Goal: Transaction & Acquisition: Purchase product/service

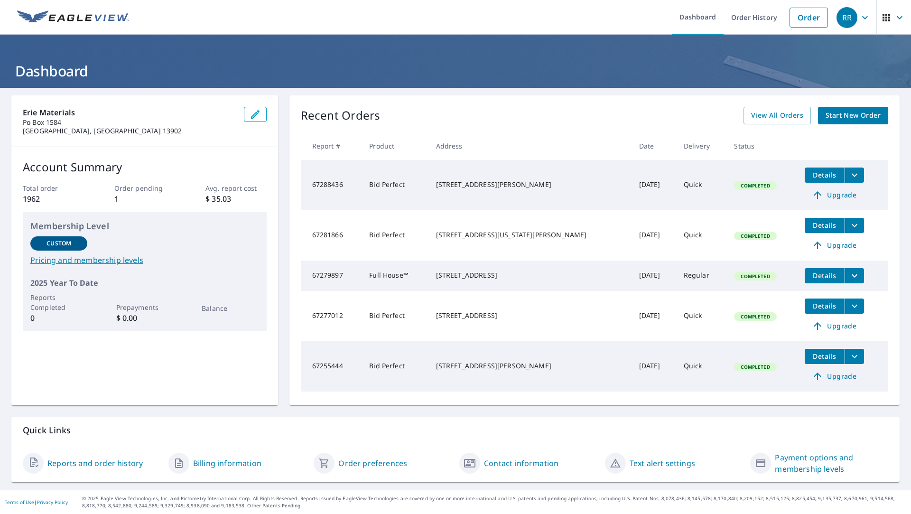
click at [832, 119] on span "Start New Order" at bounding box center [853, 116] width 55 height 12
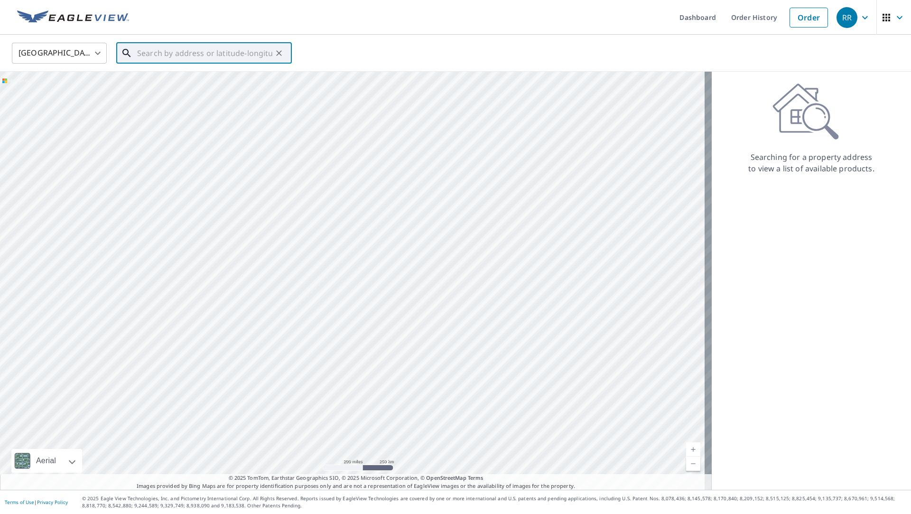
click at [195, 53] on input "text" at bounding box center [204, 53] width 135 height 27
click at [172, 86] on p "[GEOGRAPHIC_DATA]" at bounding box center [209, 90] width 149 height 9
type input "[STREET_ADDRESS][US_STATE]"
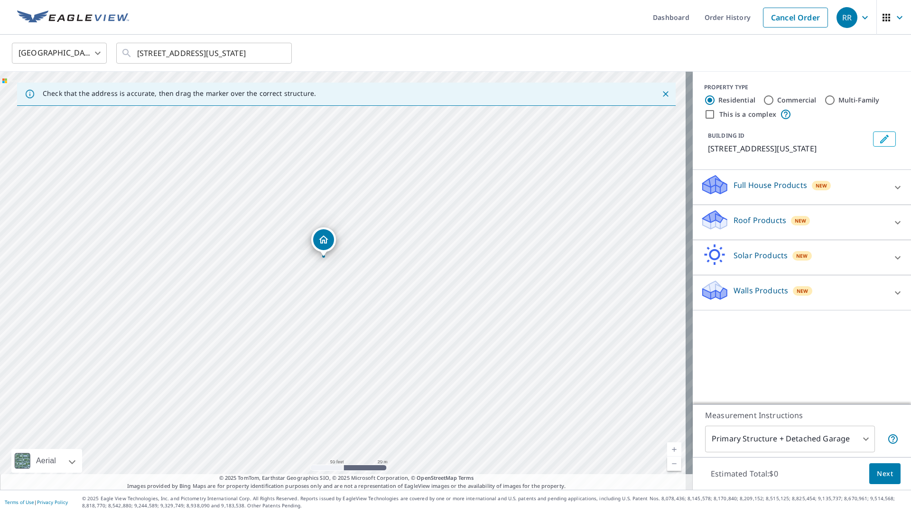
drag, startPoint x: 338, startPoint y: 291, endPoint x: 367, endPoint y: 176, distance: 118.3
click at [366, 179] on div "[STREET_ADDRESS][US_STATE]" at bounding box center [346, 281] width 693 height 418
click at [893, 288] on icon at bounding box center [897, 292] width 11 height 11
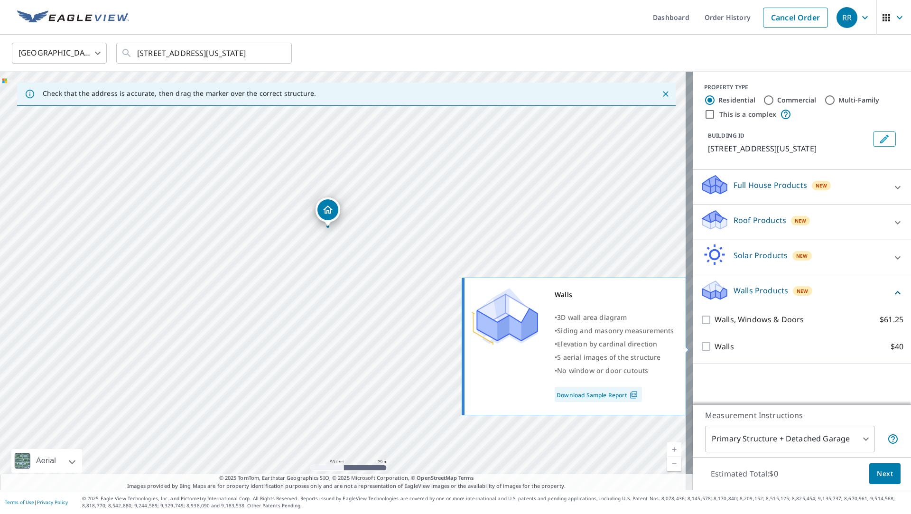
click at [701, 349] on input "Walls $40" at bounding box center [708, 346] width 14 height 11
checkbox input "true"
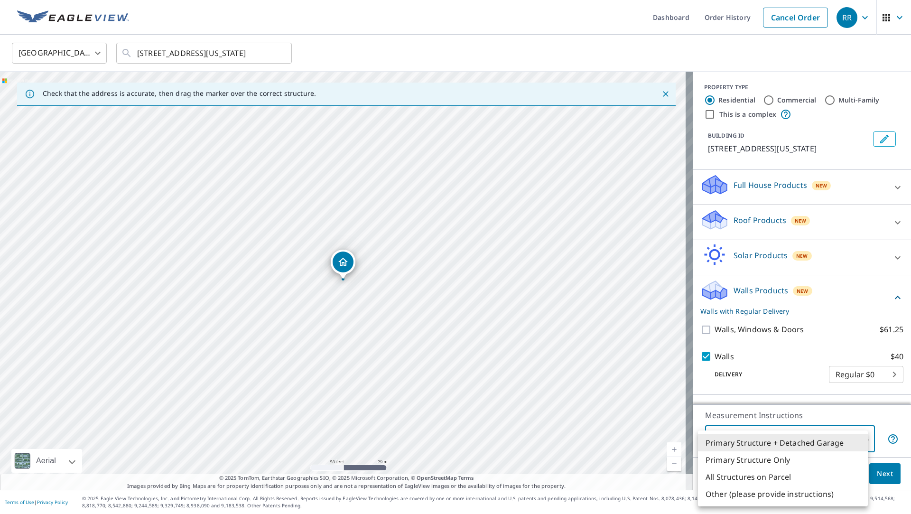
click at [853, 436] on body "RR RR Dashboard Order History Cancel Order RR [GEOGRAPHIC_DATA] [GEOGRAPHIC_DAT…" at bounding box center [455, 257] width 911 height 514
click at [771, 457] on li "Primary Structure Only" at bounding box center [783, 459] width 170 height 17
type input "2"
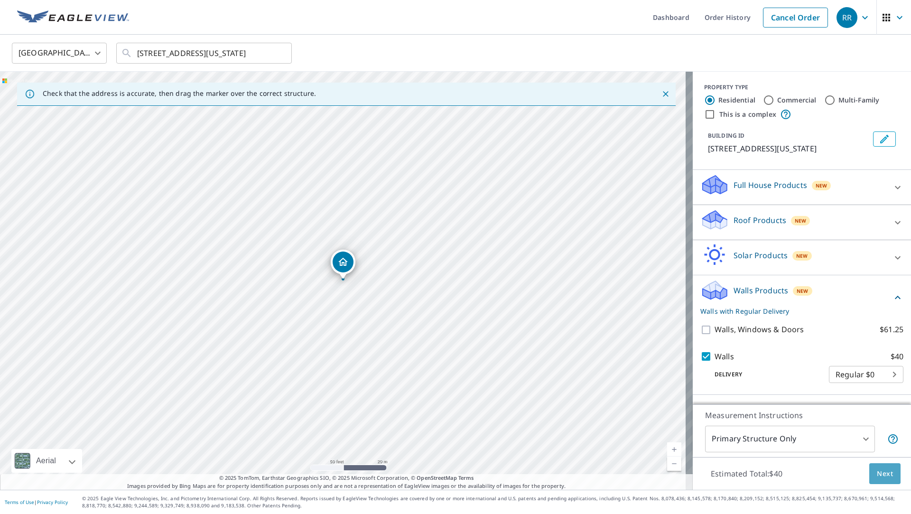
click at [880, 474] on span "Next" at bounding box center [885, 474] width 16 height 12
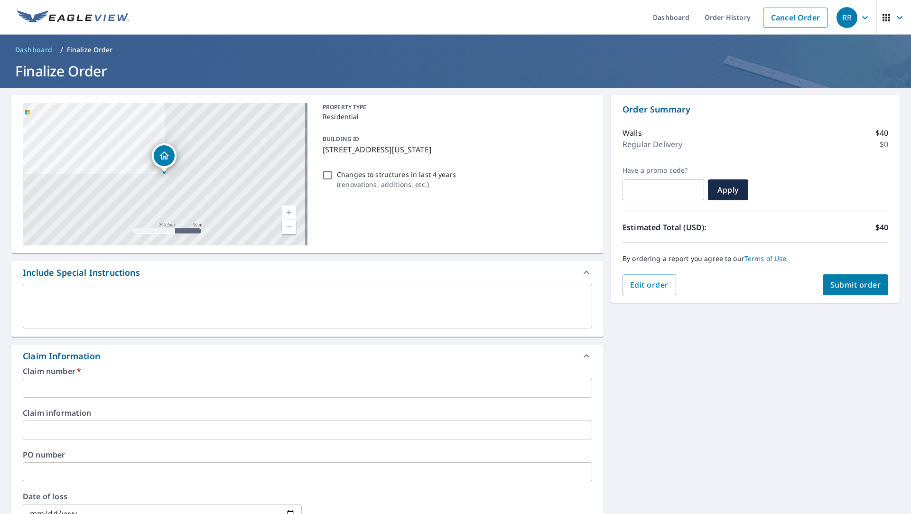
scroll to position [142, 0]
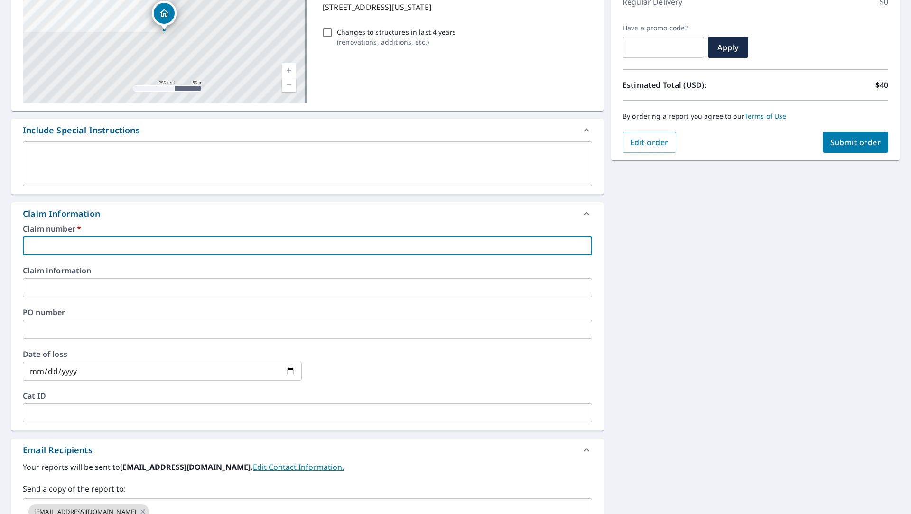
paste input "3551298"
type input "3551298"
checkbox input "true"
type input "3551298"
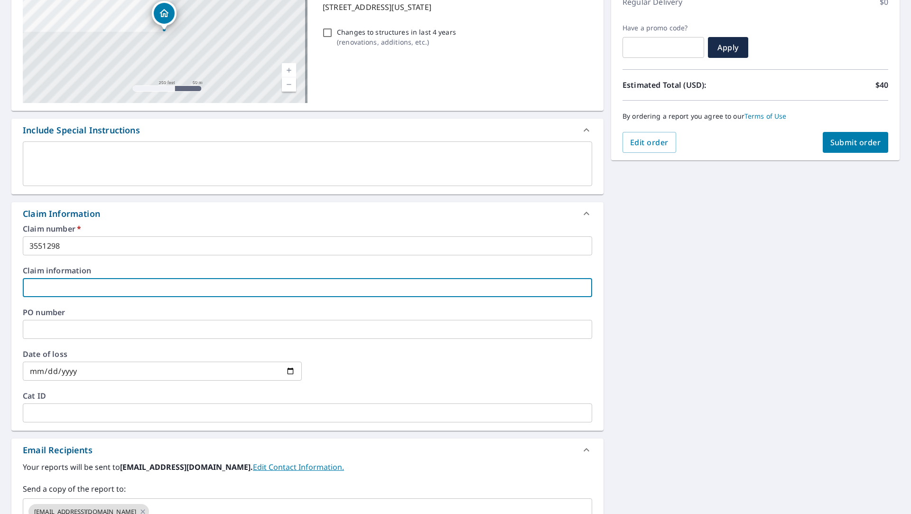
click at [73, 291] on input "text" at bounding box center [308, 287] width 570 height 19
type input "D"
checkbox input "true"
type input "DA"
checkbox input "true"
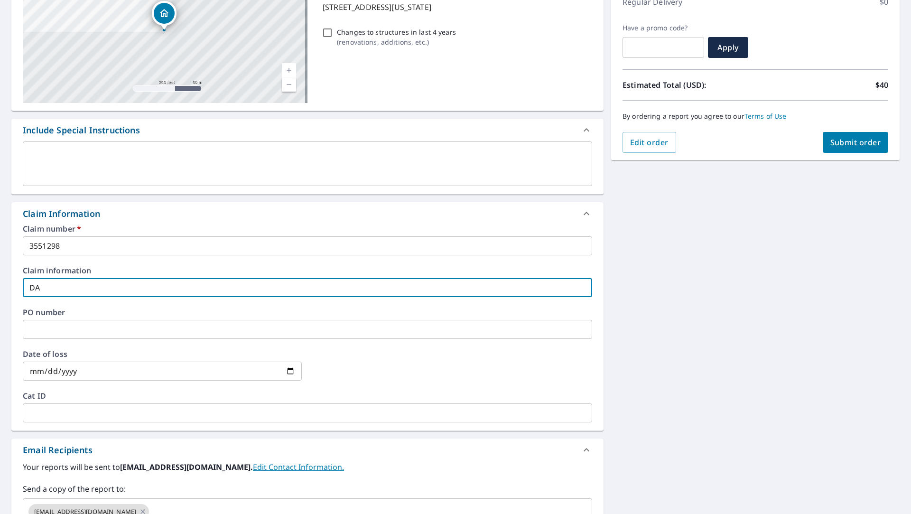
type input "[PERSON_NAME]"
checkbox input "true"
type input "[PERSON_NAME]"
checkbox input "true"
type input "[PERSON_NAME]"
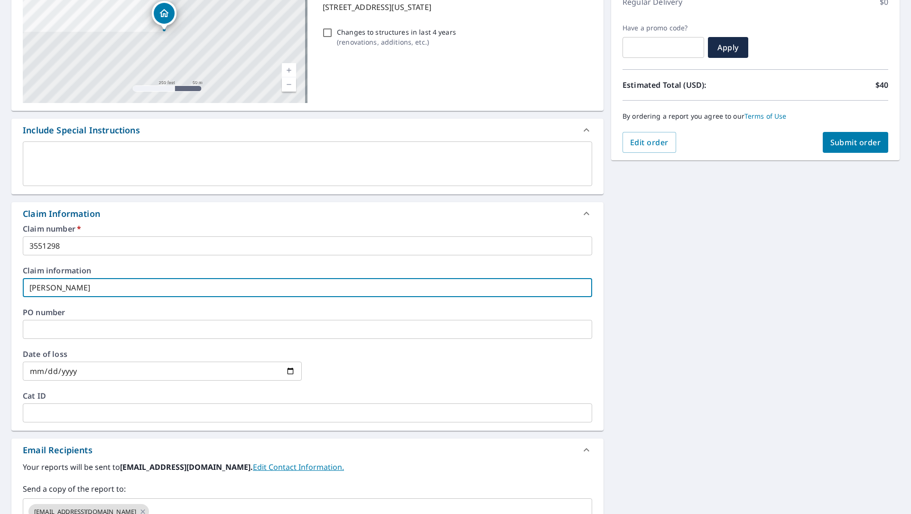
checkbox input "true"
type input "DA"
checkbox input "true"
type input "D"
checkbox input "true"
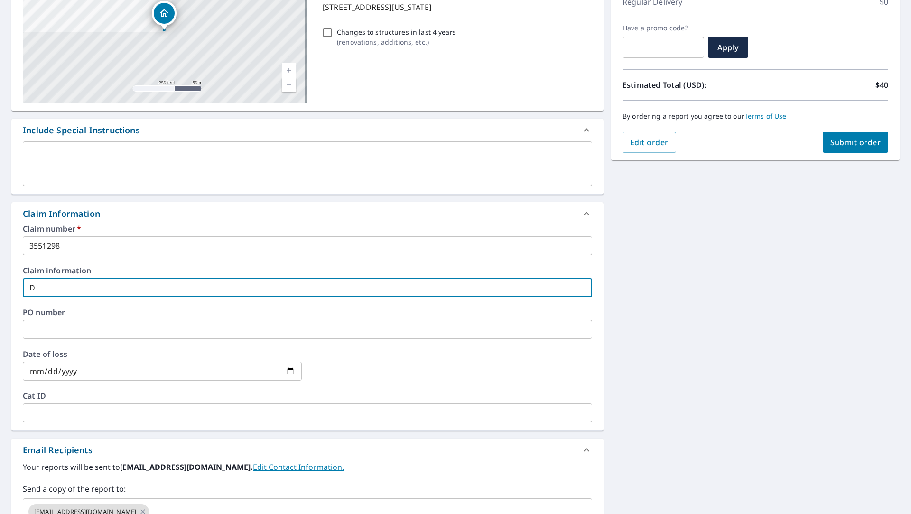
type input "Da"
checkbox input "true"
type input "[PERSON_NAME]"
checkbox input "true"
type input "DanB"
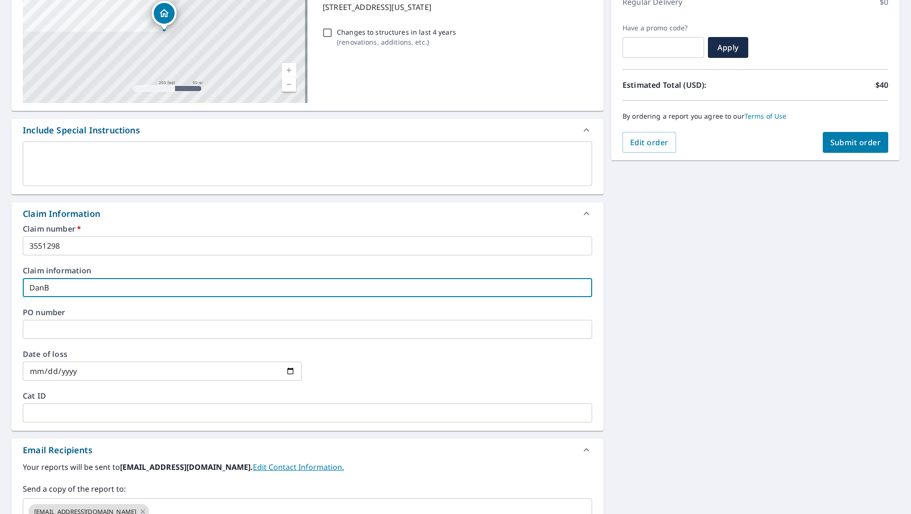
checkbox input "true"
type input "DanBr"
checkbox input "true"
type input "DanBrow"
checkbox input "true"
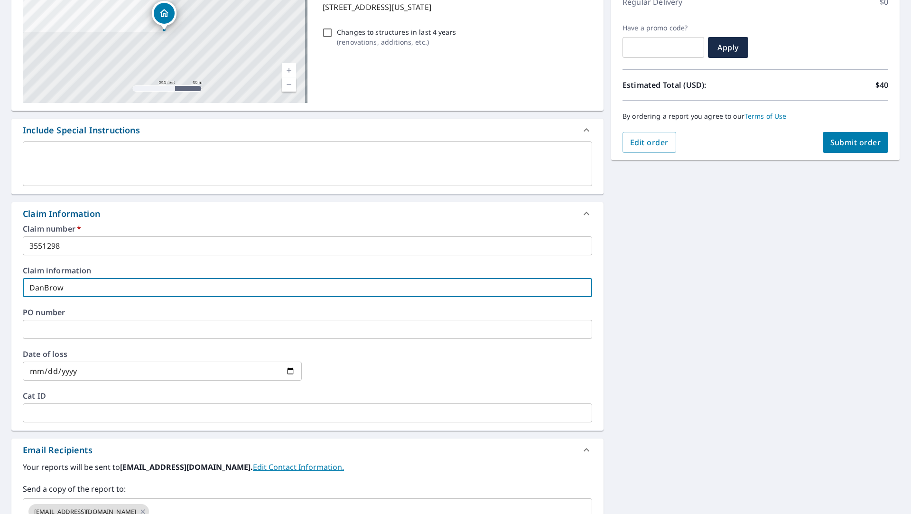
type input "DanBrown"
checkbox input "true"
type input "DanBrown"
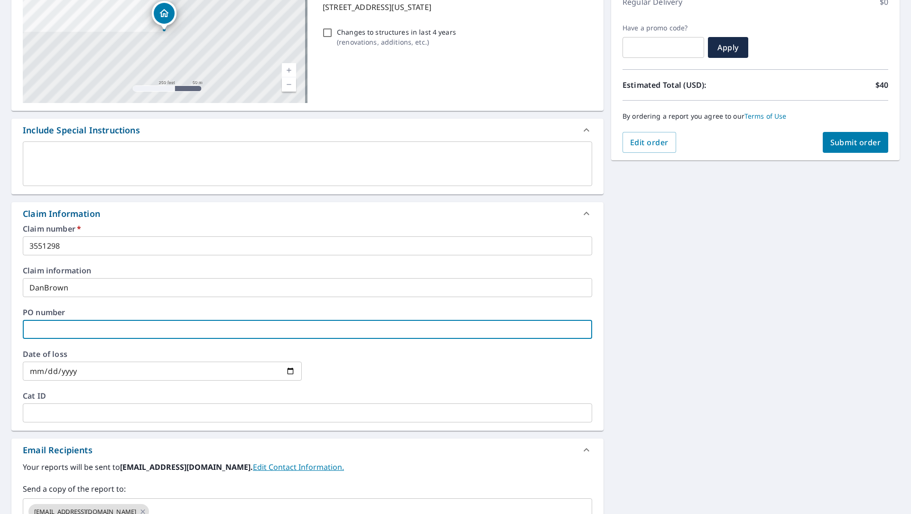
type input "s"
checkbox input "true"
type input "sh"
checkbox input "true"
type input "shr"
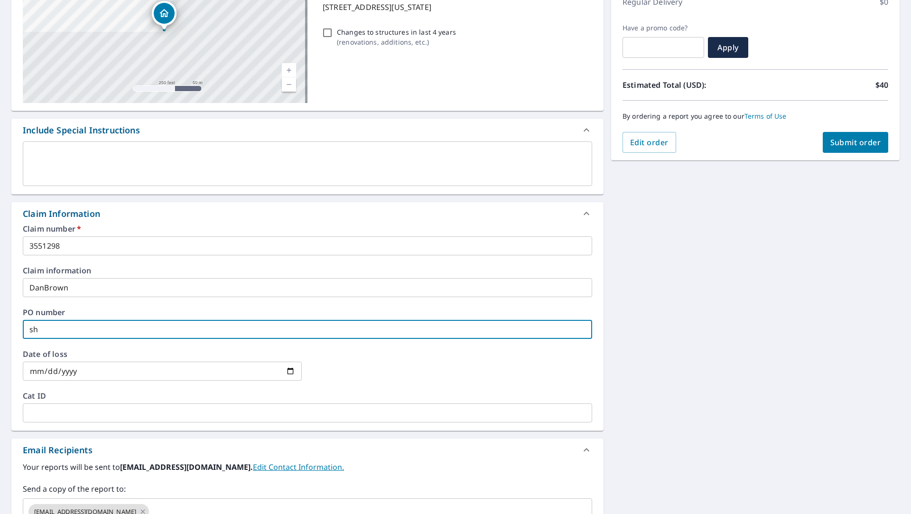
checkbox input "true"
type input "shre"
checkbox input "true"
type input "shret"
checkbox input "true"
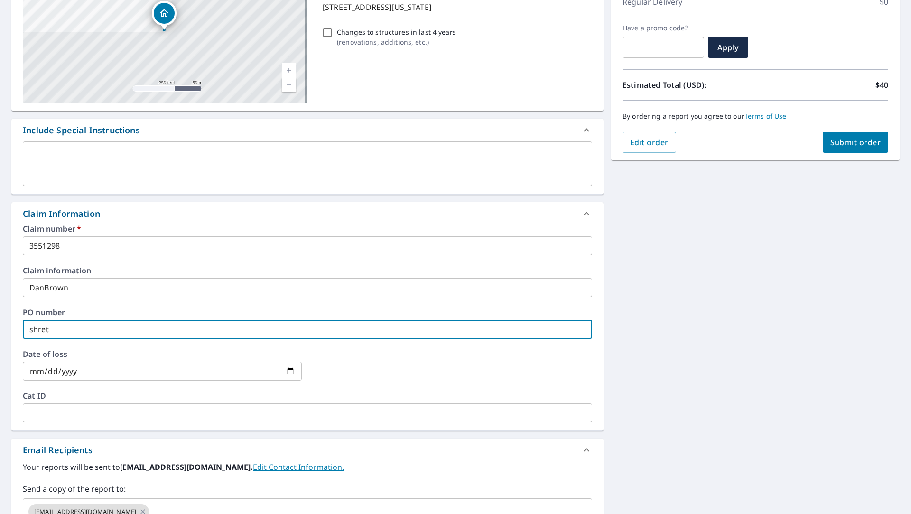
type input "shre"
checkbox input "true"
type input "shr"
checkbox input "true"
type input "sh"
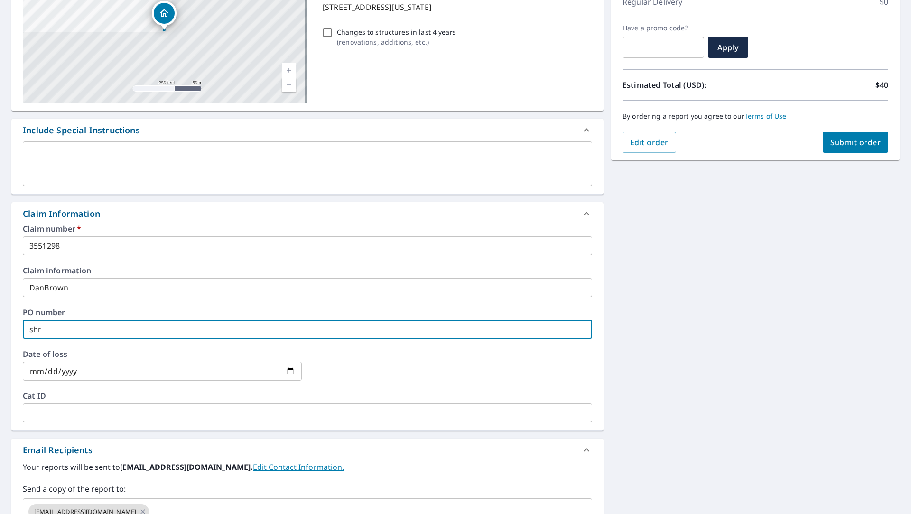
checkbox input "true"
type input "s"
checkbox input "true"
type input "E"
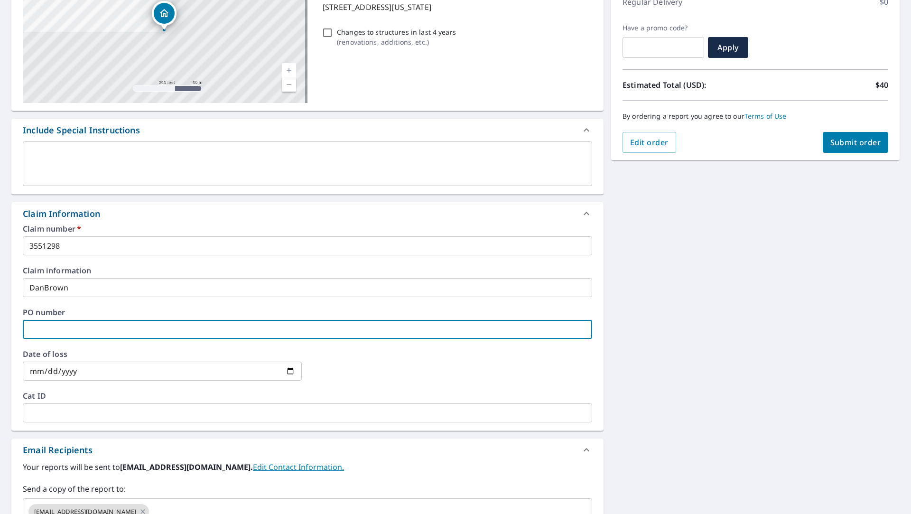
checkbox input "true"
type input "Eh"
checkbox input "true"
type input "Ehr"
checkbox input "true"
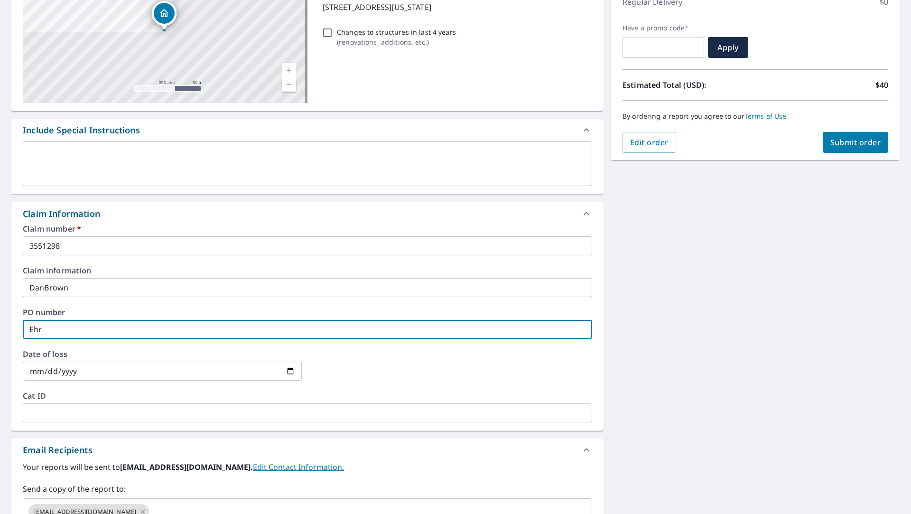
type input "Ehre"
checkbox input "true"
type input "[PERSON_NAME]"
checkbox input "true"
type input "[PERSON_NAME]"
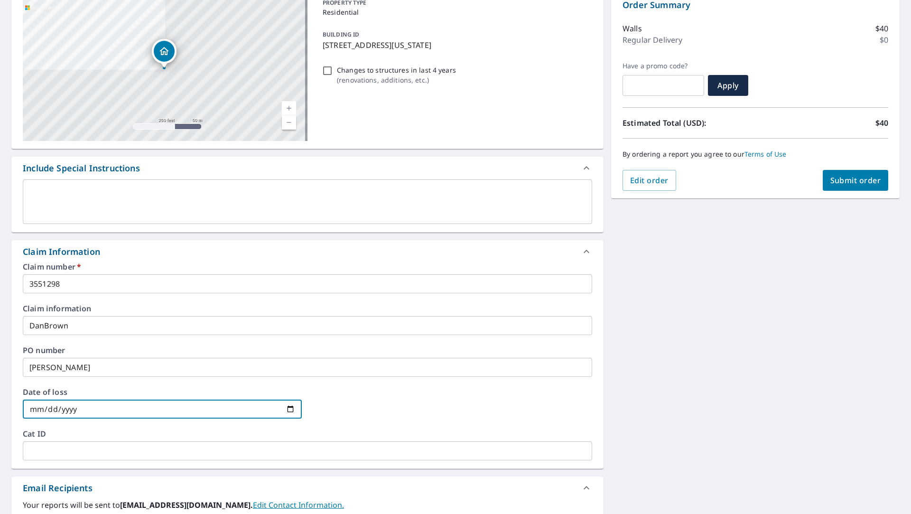
scroll to position [294, 0]
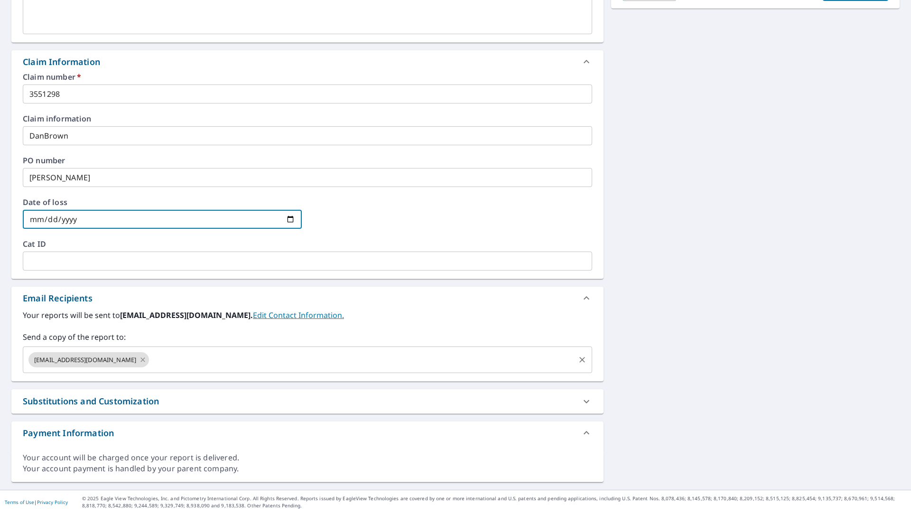
click at [141, 358] on icon at bounding box center [143, 359] width 4 height 4
checkbox input "true"
click at [95, 364] on input "text" at bounding box center [300, 360] width 547 height 18
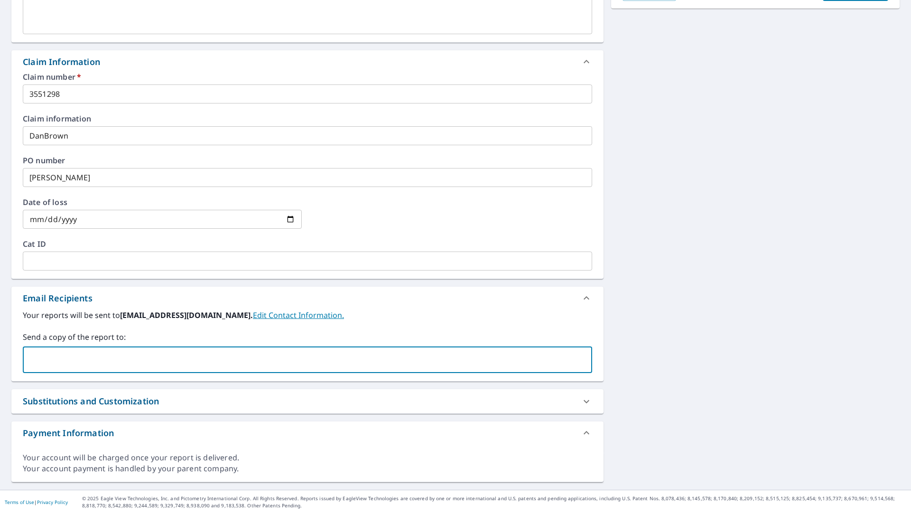
type input "[EMAIL_ADDRESS][DOMAIN_NAME]"
click at [300, 359] on input "[EMAIL_ADDRESS][DOMAIN_NAME]" at bounding box center [300, 360] width 547 height 18
click at [164, 366] on input "[EMAIL_ADDRESS][DOMAIN_NAME]" at bounding box center [300, 360] width 547 height 18
click at [751, 355] on div "[STREET_ADDRESS][US_STATE] A standard road map Aerial A detailed look from abov…" at bounding box center [455, 142] width 911 height 696
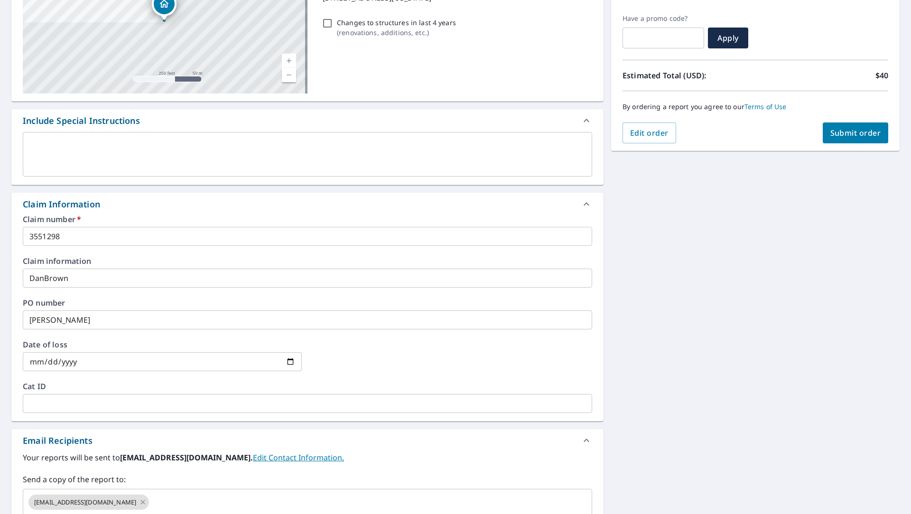
scroll to position [9, 0]
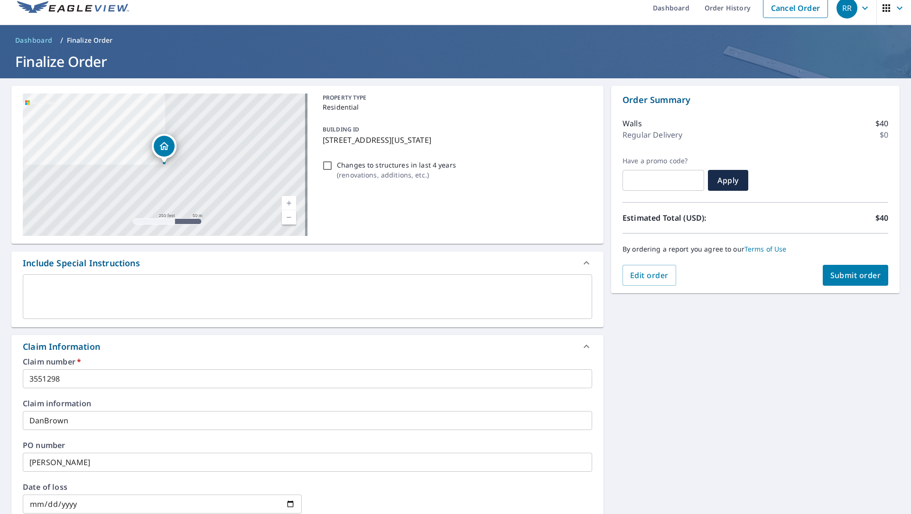
click at [841, 269] on button "Submit order" at bounding box center [856, 275] width 66 height 21
checkbox input "true"
